Goal: Task Accomplishment & Management: Complete application form

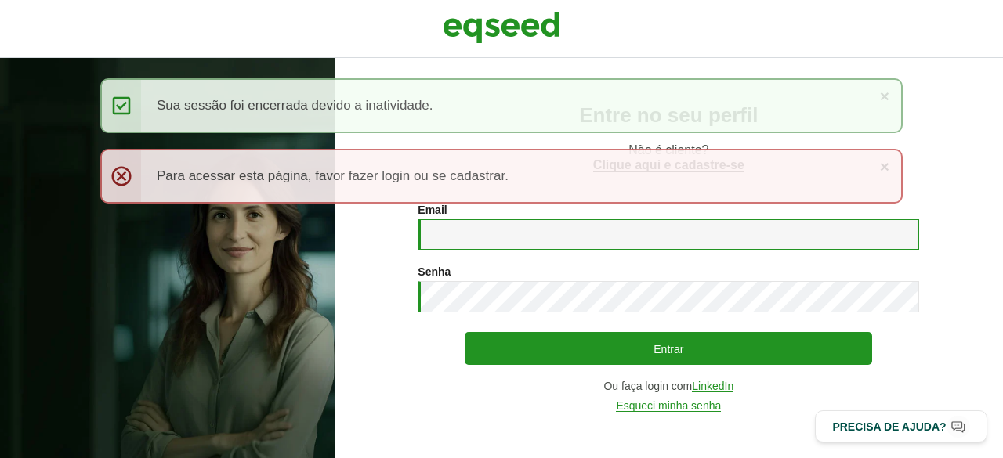
click at [456, 234] on input "Email *" at bounding box center [669, 234] width 502 height 31
type input "**********"
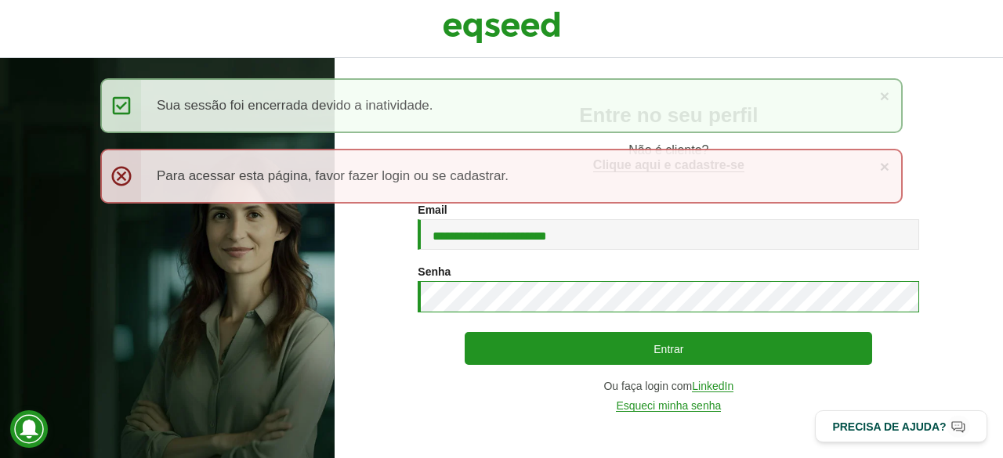
click at [465, 332] on button "Entrar" at bounding box center [669, 348] width 408 height 33
